Goal: Task Accomplishment & Management: Manage account settings

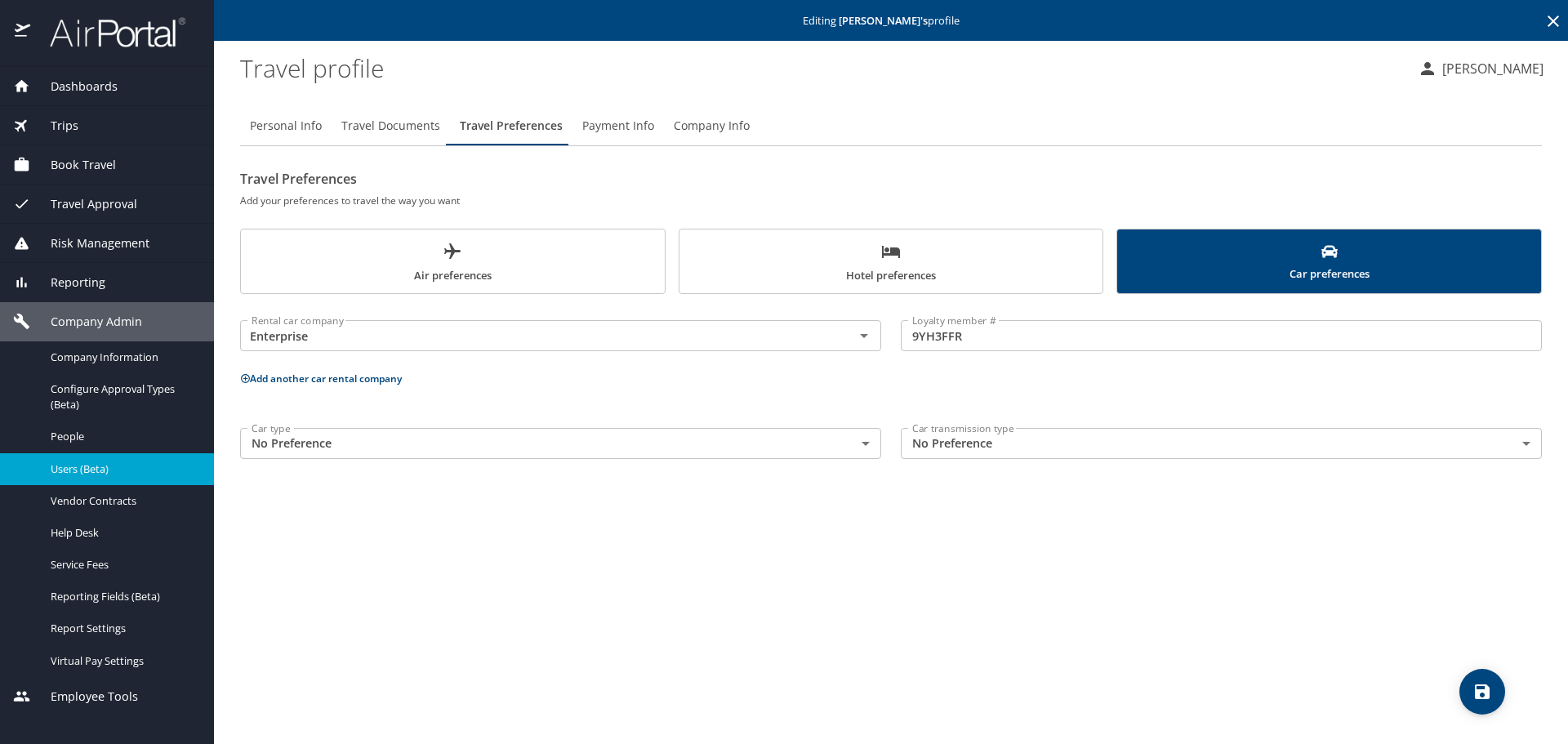
click at [1559, 24] on icon at bounding box center [1553, 22] width 20 height 20
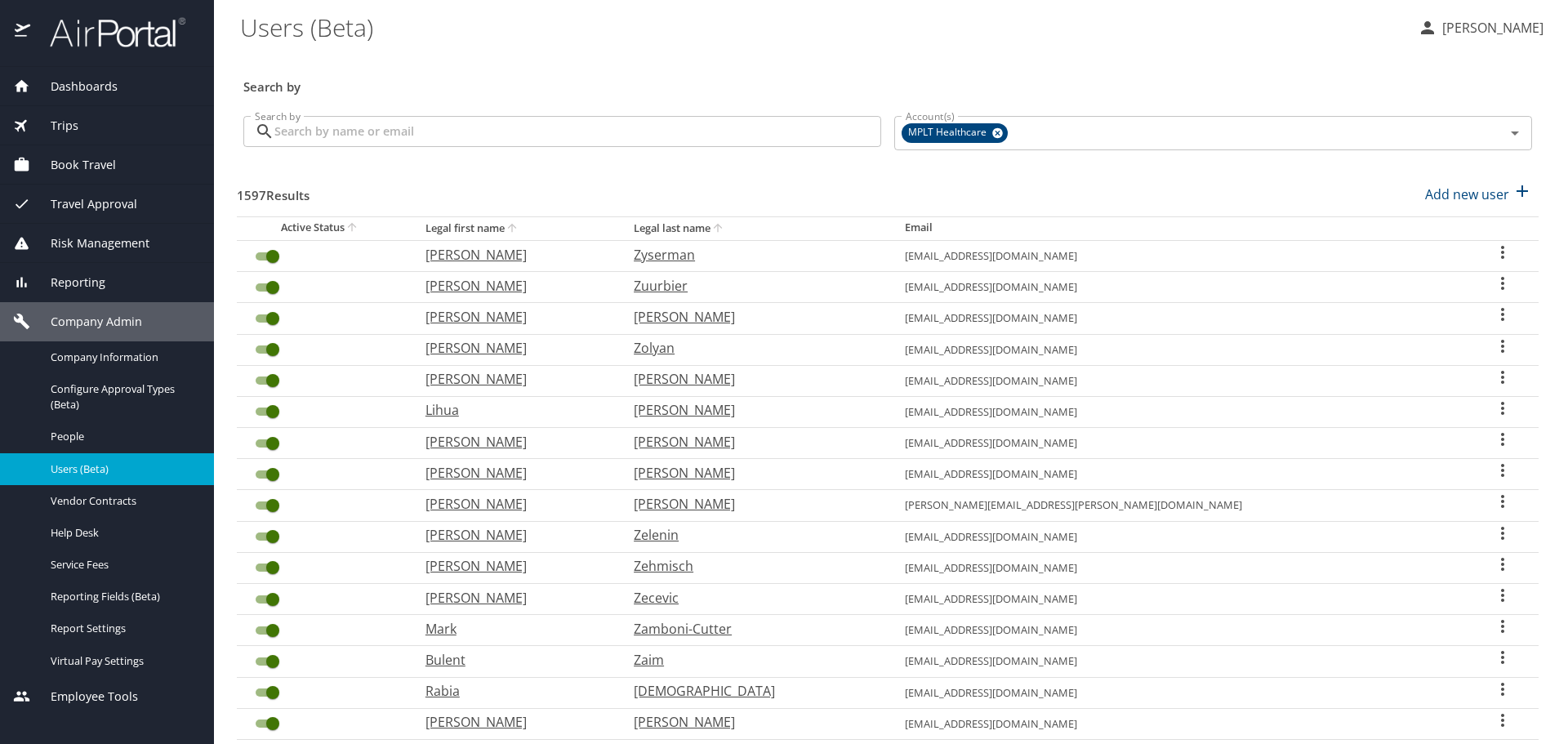
click at [656, 121] on input "Search by" at bounding box center [577, 131] width 606 height 31
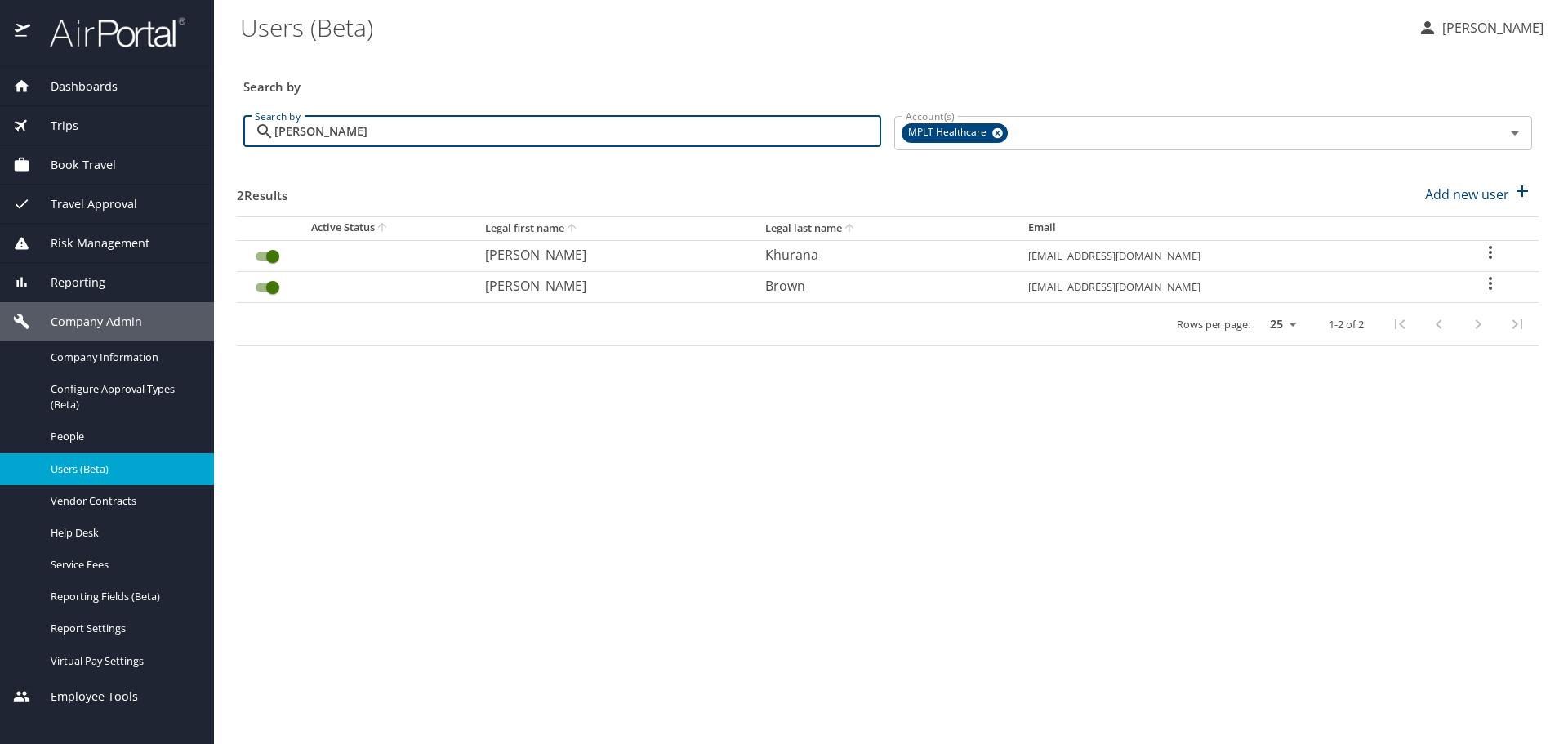
type input "[PERSON_NAME]"
click at [527, 250] on p "[PERSON_NAME]" at bounding box center [608, 255] width 247 height 20
select select "US"
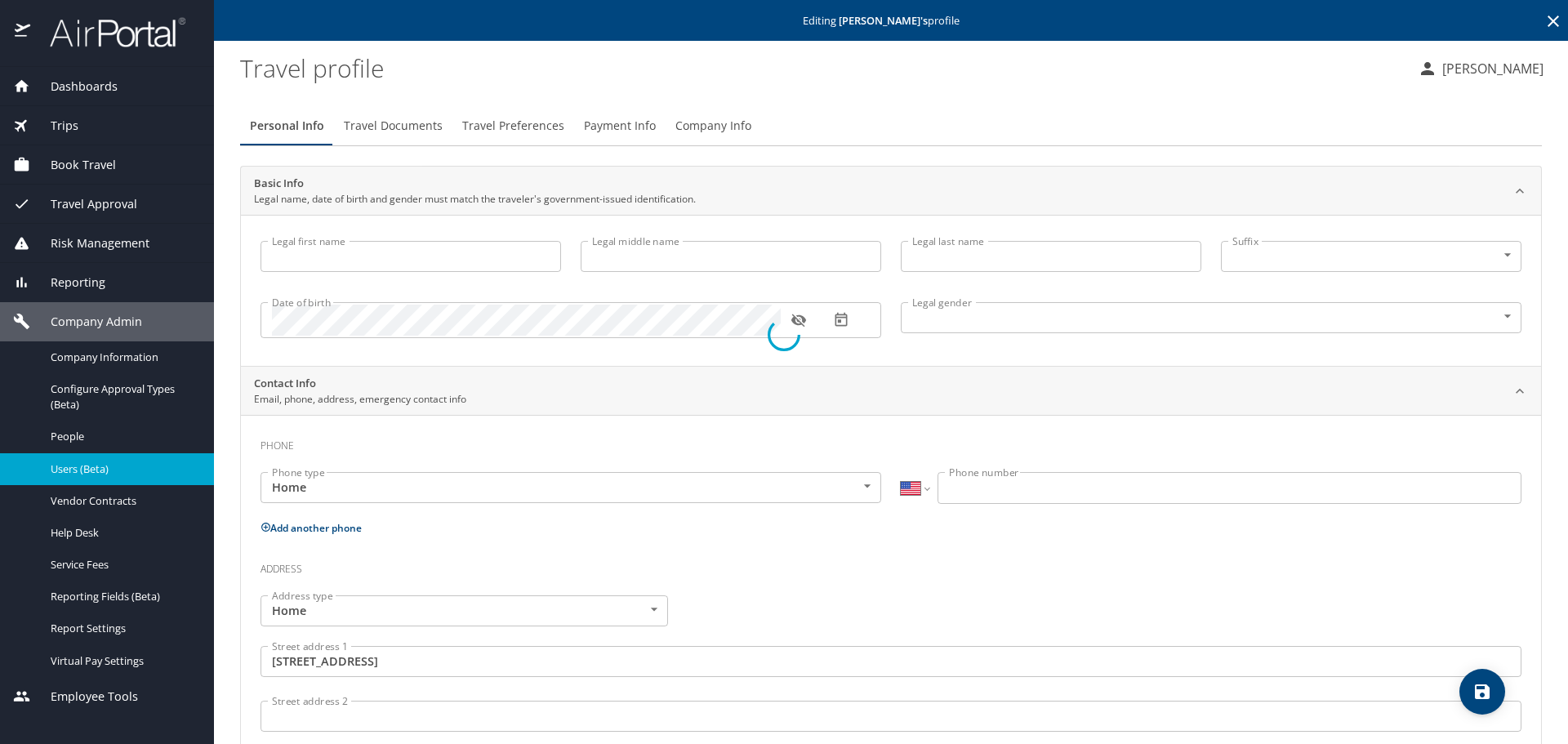
type input "[PERSON_NAME]"
type input "Khurana"
type input "[DEMOGRAPHIC_DATA]"
type input "[PERSON_NAME]"
type input "Khurana"
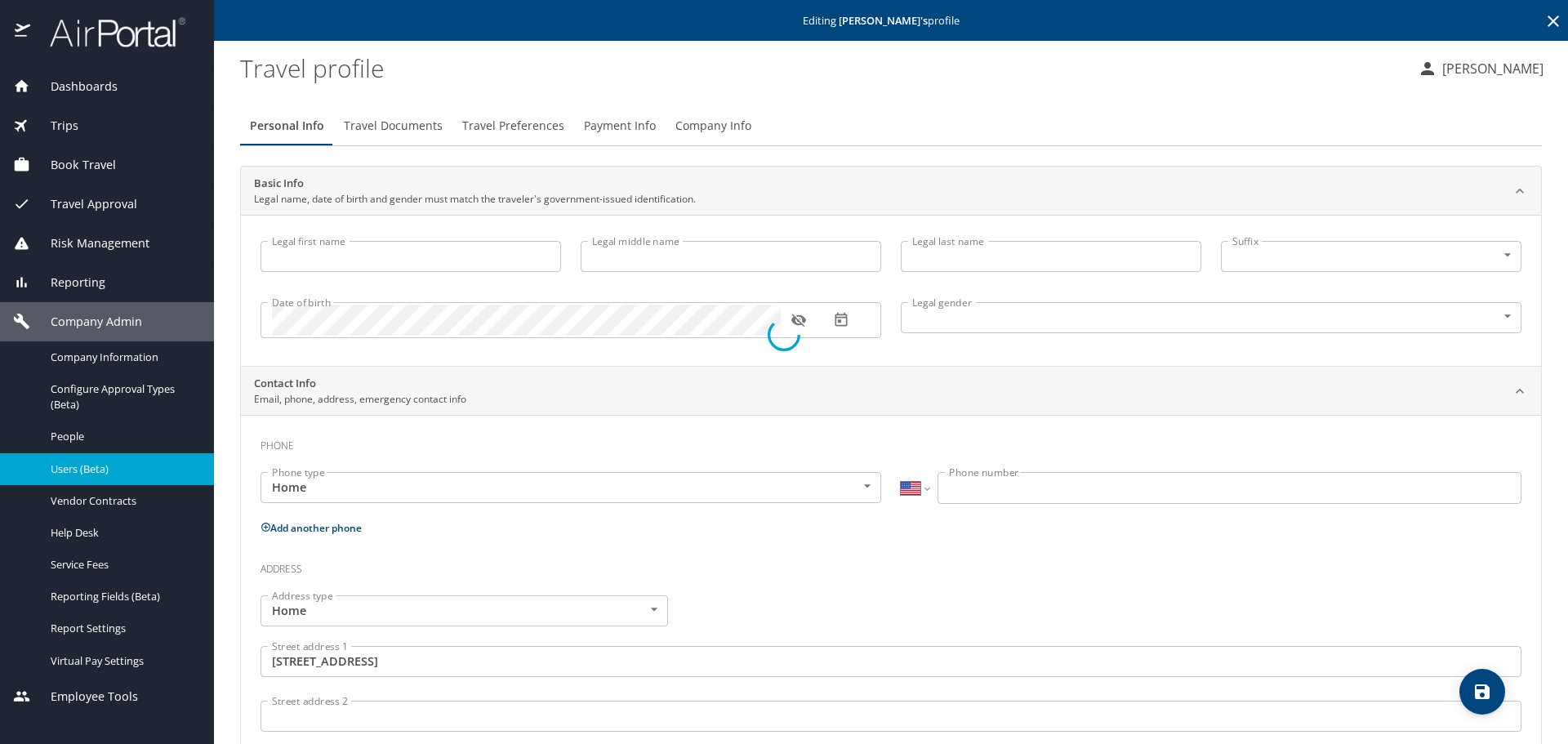
type input "[PHONE_NUMBER]"
type input "[GEOGRAPHIC_DATA]"
type input "[US_STATE]"
select select "US"
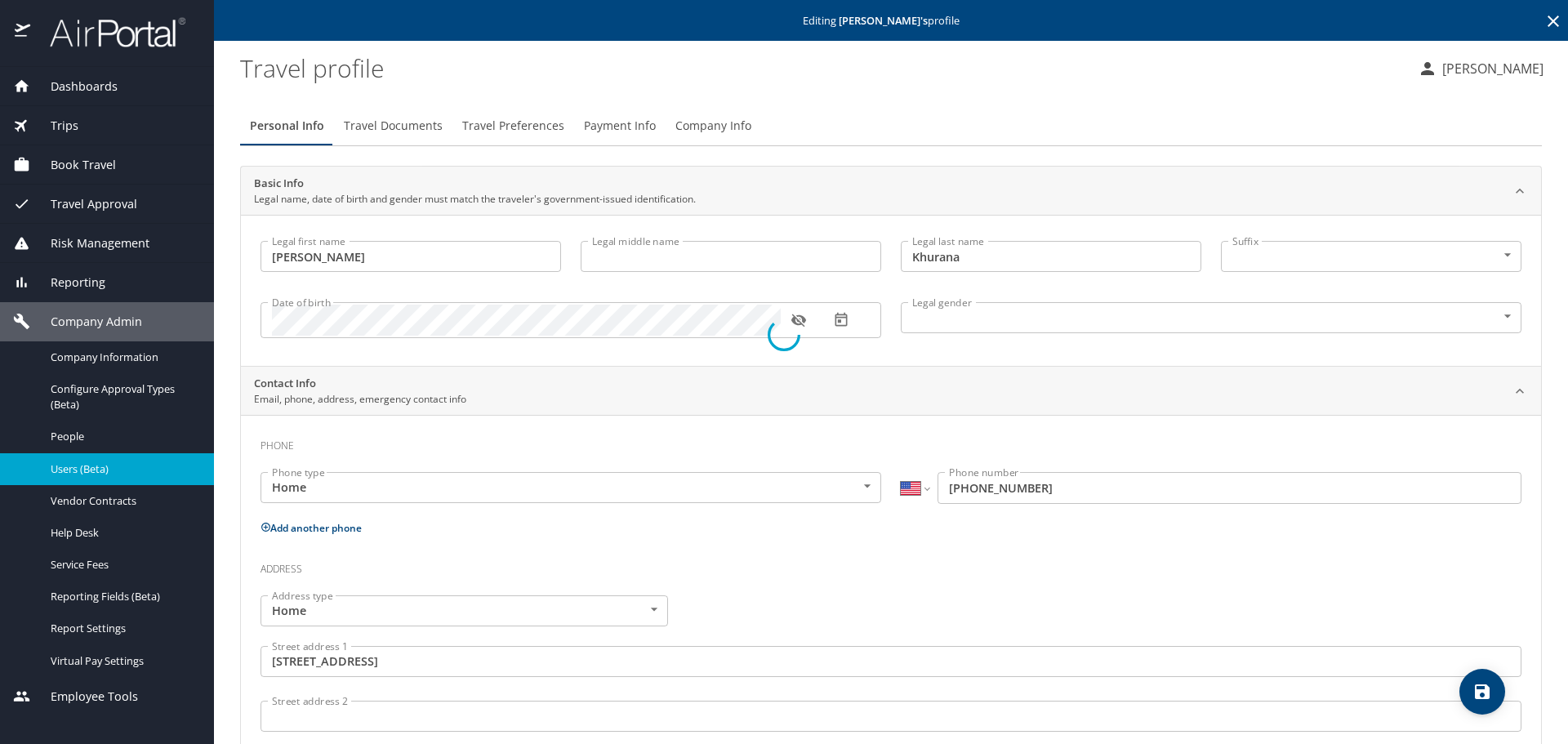
select select "US"
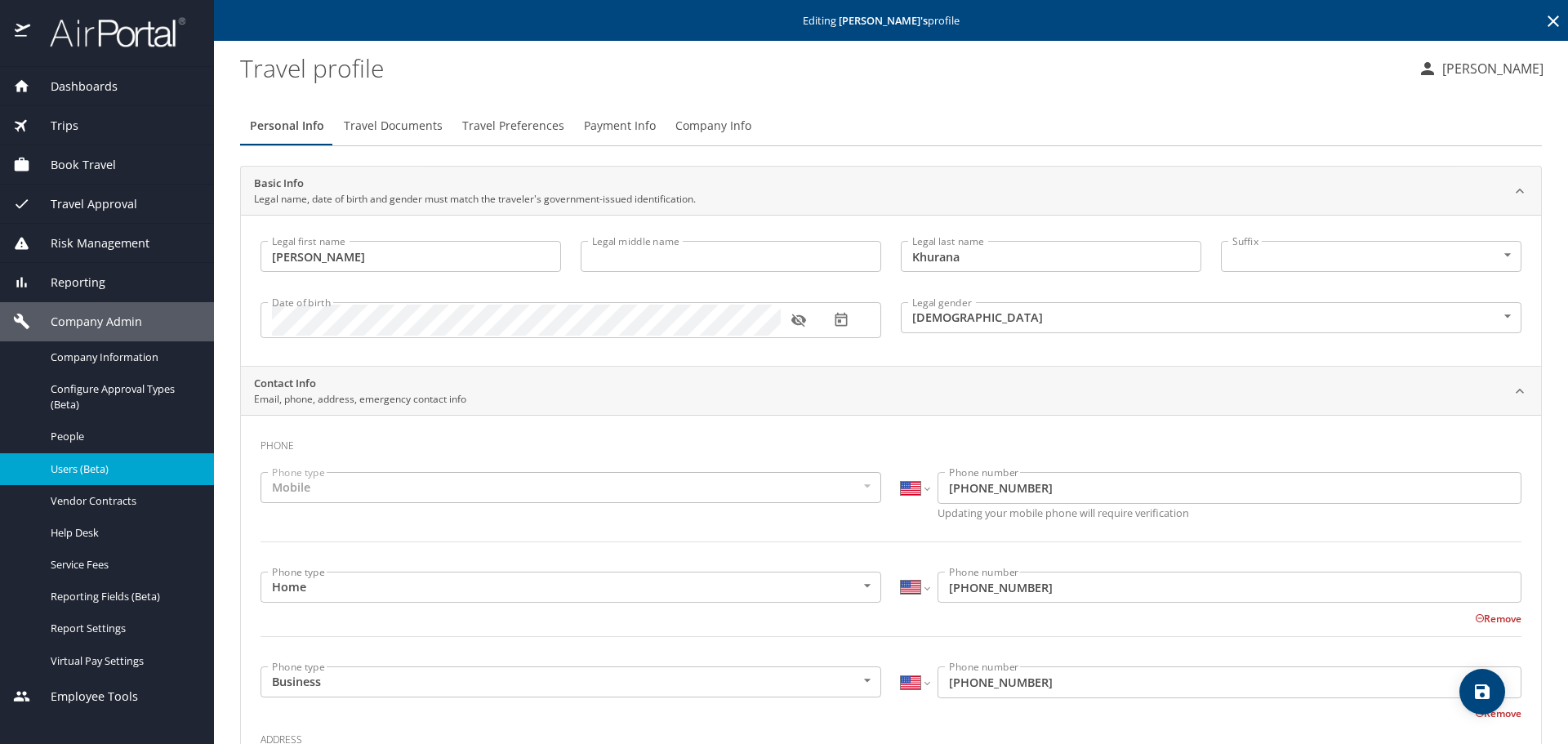
click at [500, 123] on span "Travel Preferences" at bounding box center [513, 126] width 102 height 21
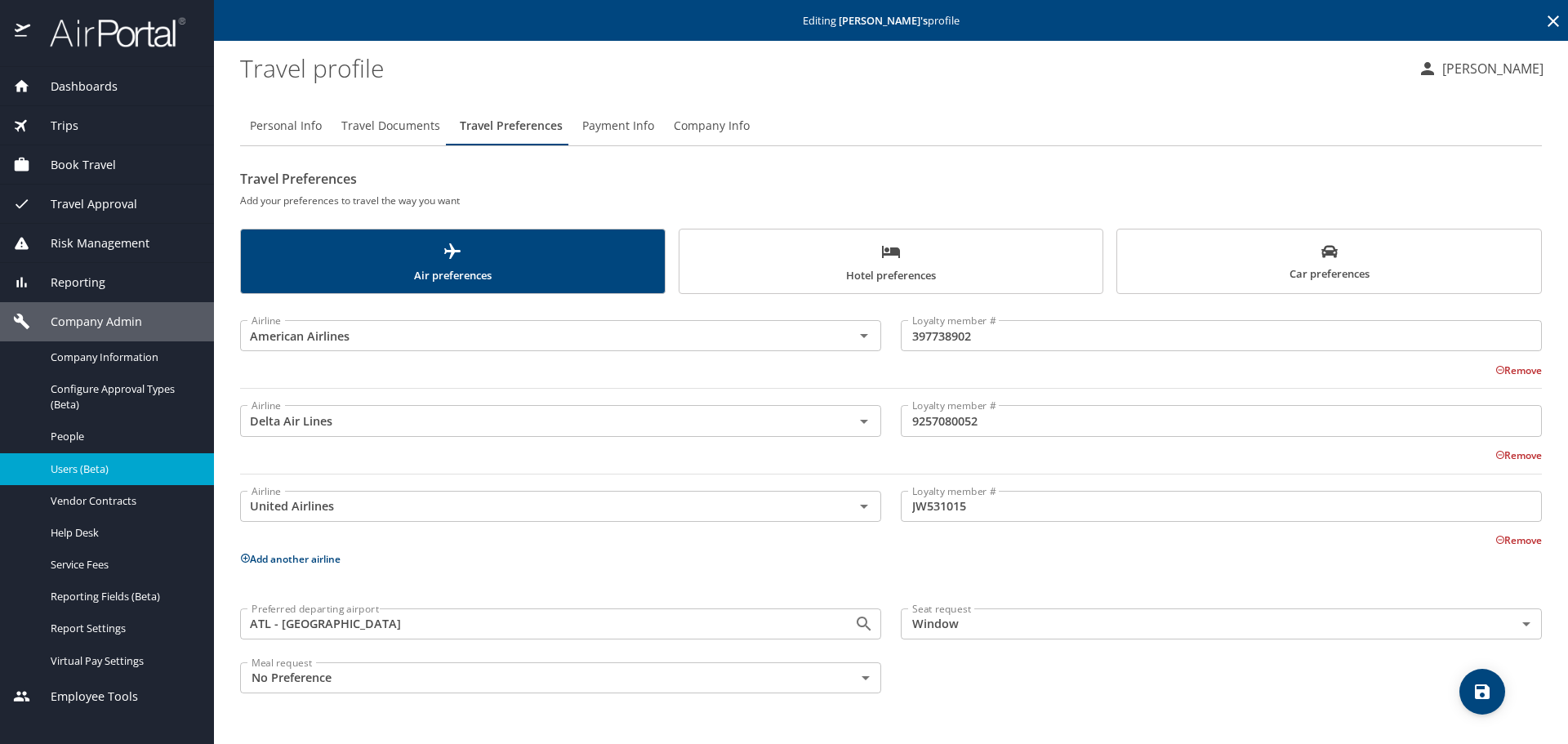
click at [1177, 261] on span "Car preferences" at bounding box center [1329, 263] width 404 height 40
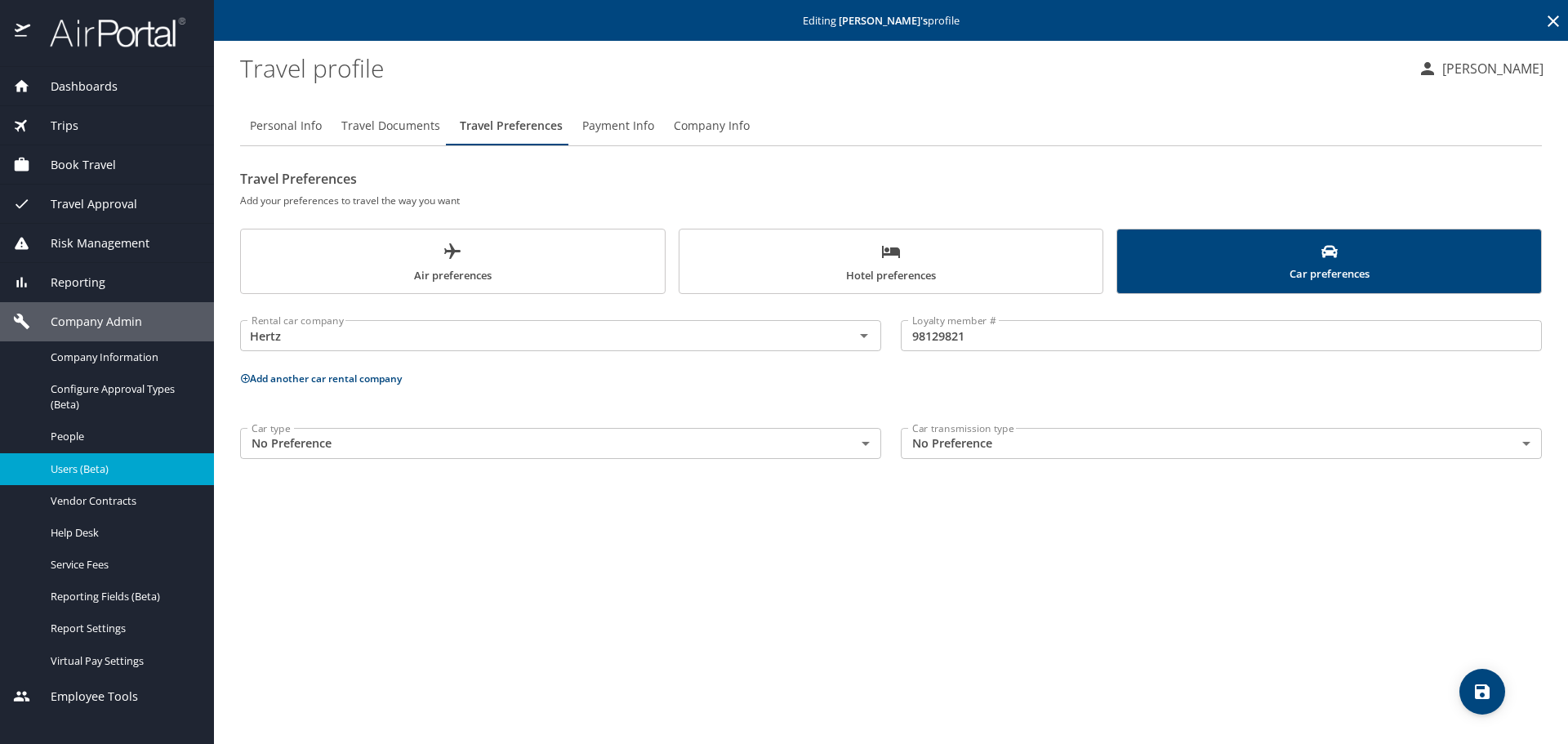
click at [846, 281] on span "Hotel preferences" at bounding box center [891, 264] width 404 height 43
